Goal: Information Seeking & Learning: Understand process/instructions

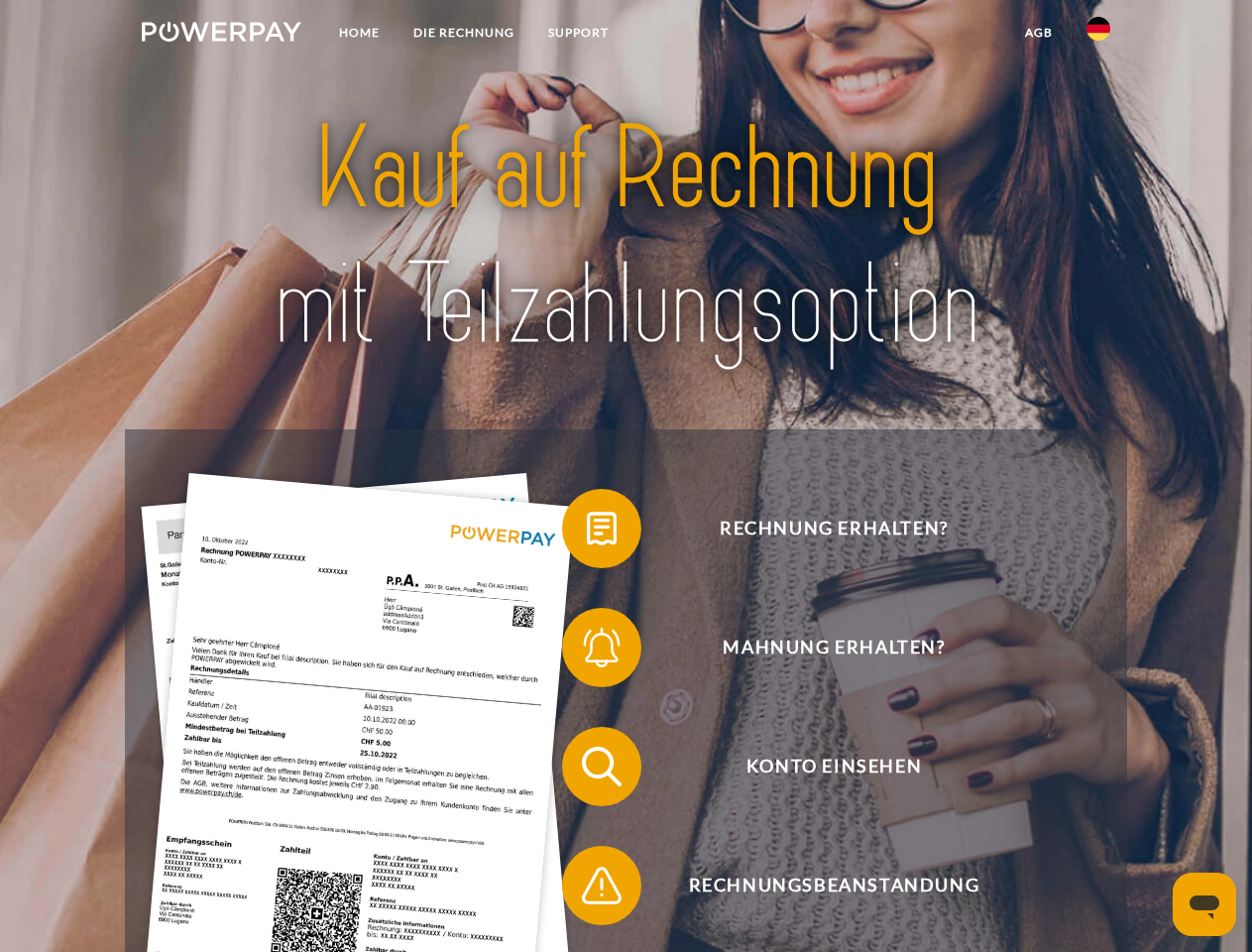
click at [221, 35] on img at bounding box center [221, 32] width 159 height 20
click at [1099, 35] on img at bounding box center [1099, 29] width 24 height 24
click at [1038, 33] on link "agb" at bounding box center [1040, 33] width 62 height 36
click at [587, 533] on span at bounding box center [573, 529] width 100 height 100
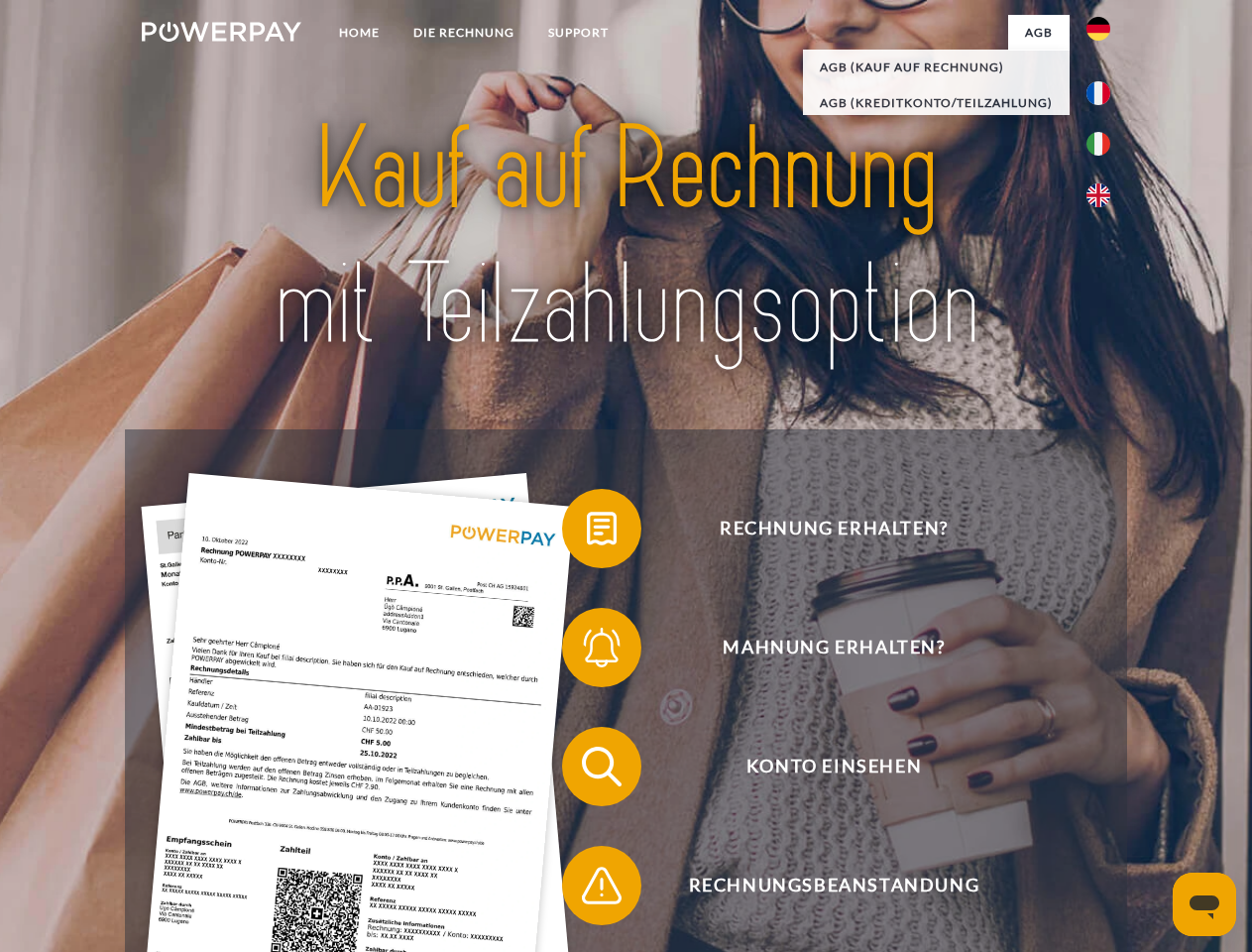
click at [587, 651] on span at bounding box center [573, 647] width 100 height 100
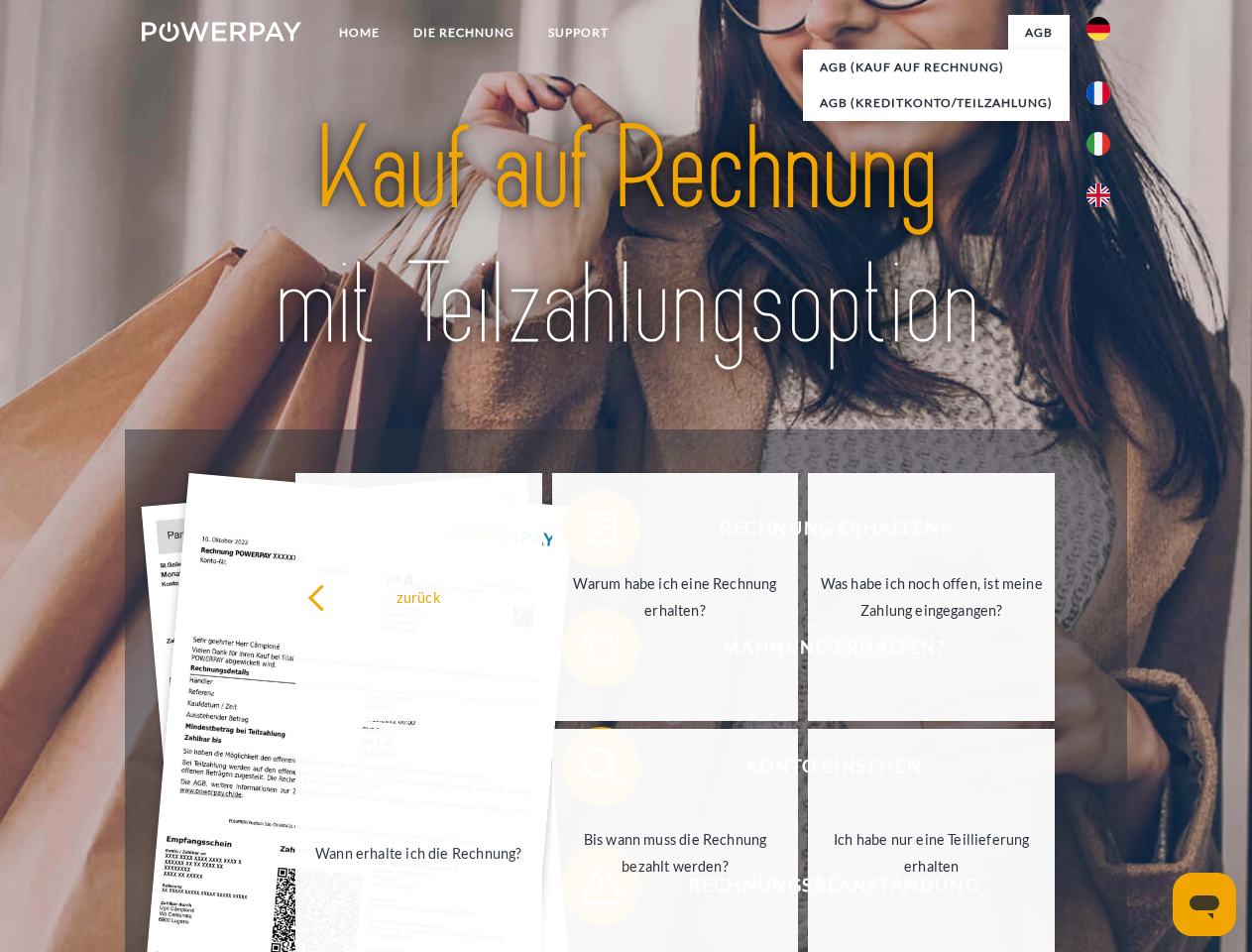
click at [587, 771] on link "Bis wann muss die Rechnung bezahlt werden?" at bounding box center [676, 852] width 247 height 248
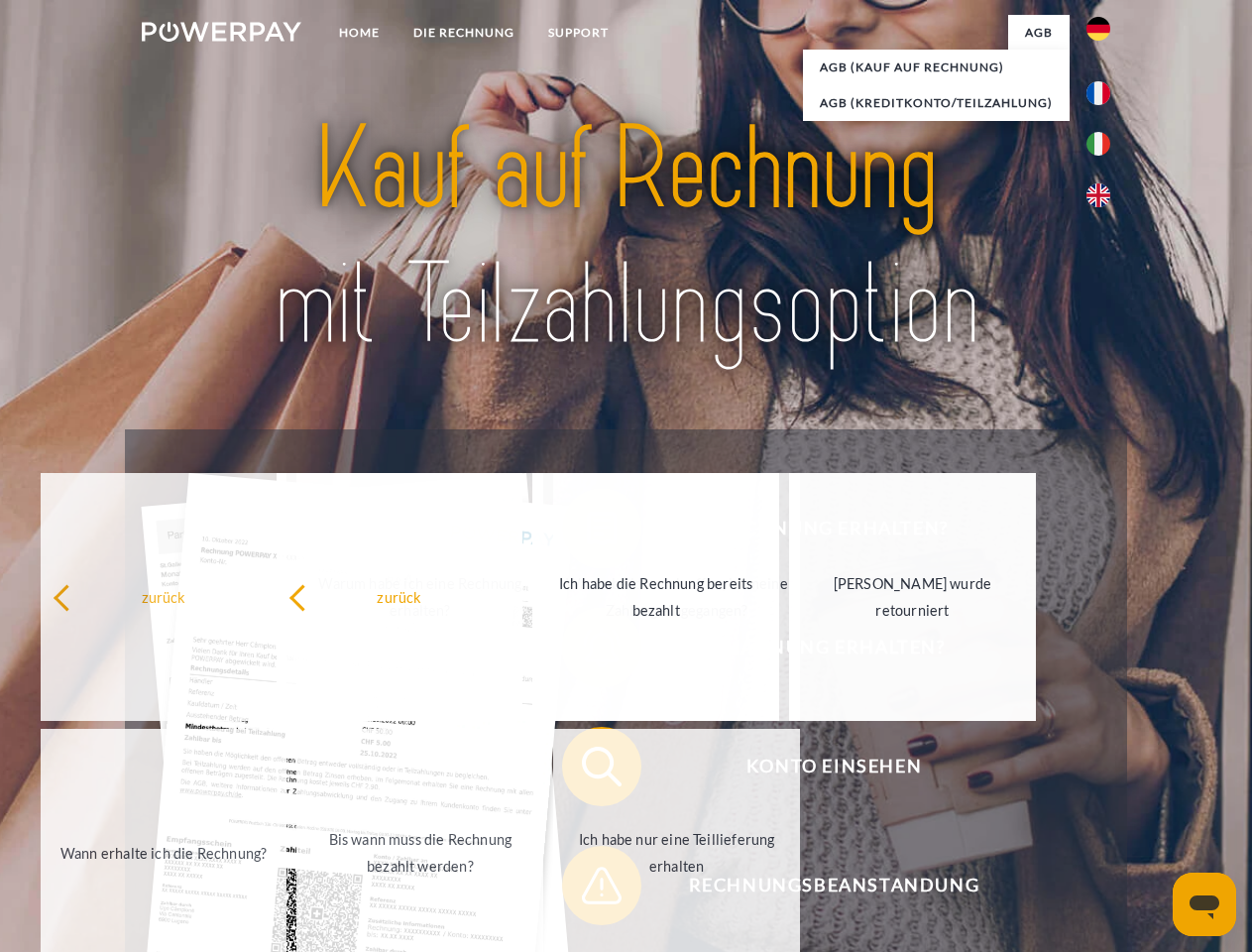
click at [587, 889] on span at bounding box center [573, 885] width 100 height 100
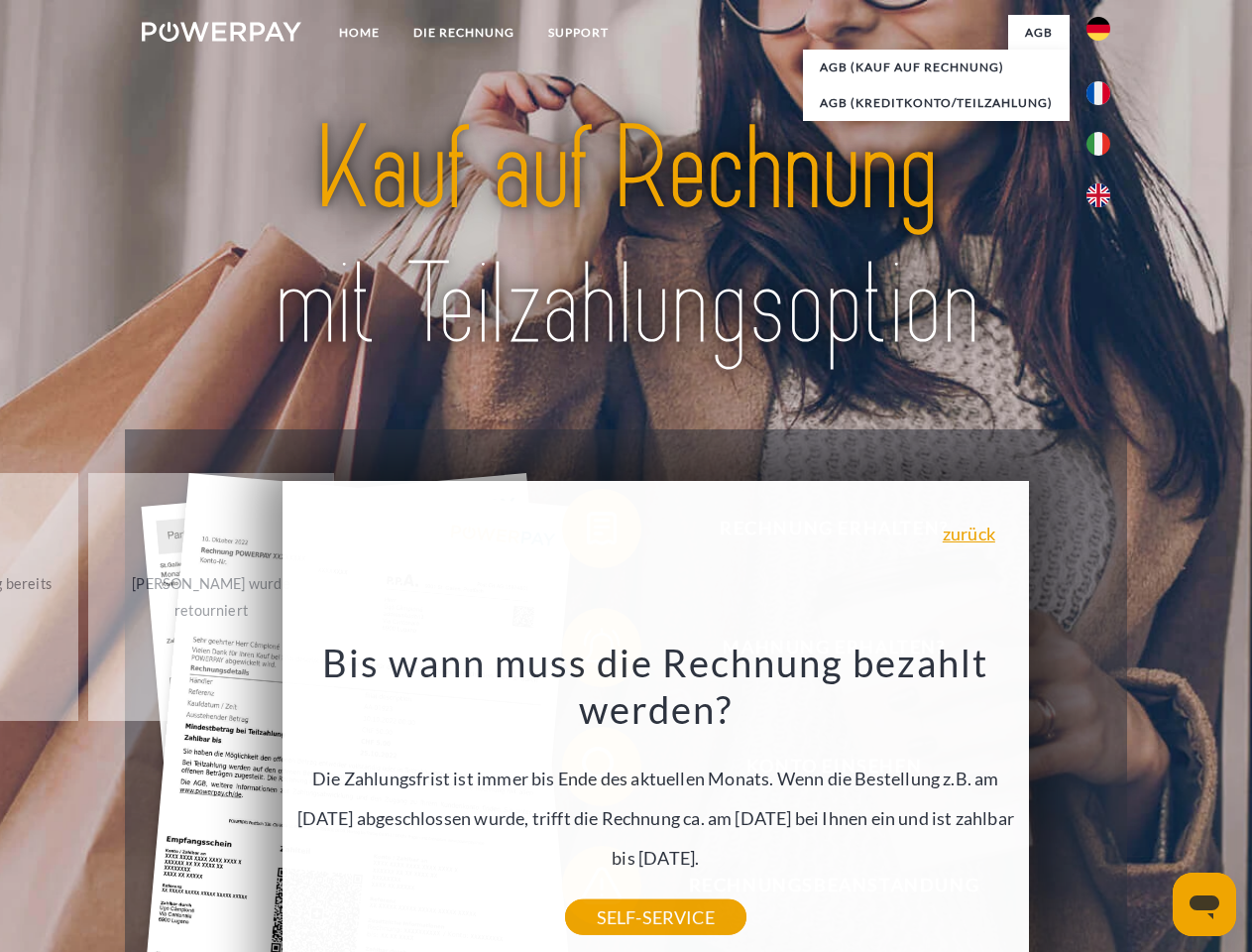
click at [1205, 904] on icon "Messaging-Fenster öffnen" at bounding box center [1205, 907] width 30 height 24
